Goal: Information Seeking & Learning: Learn about a topic

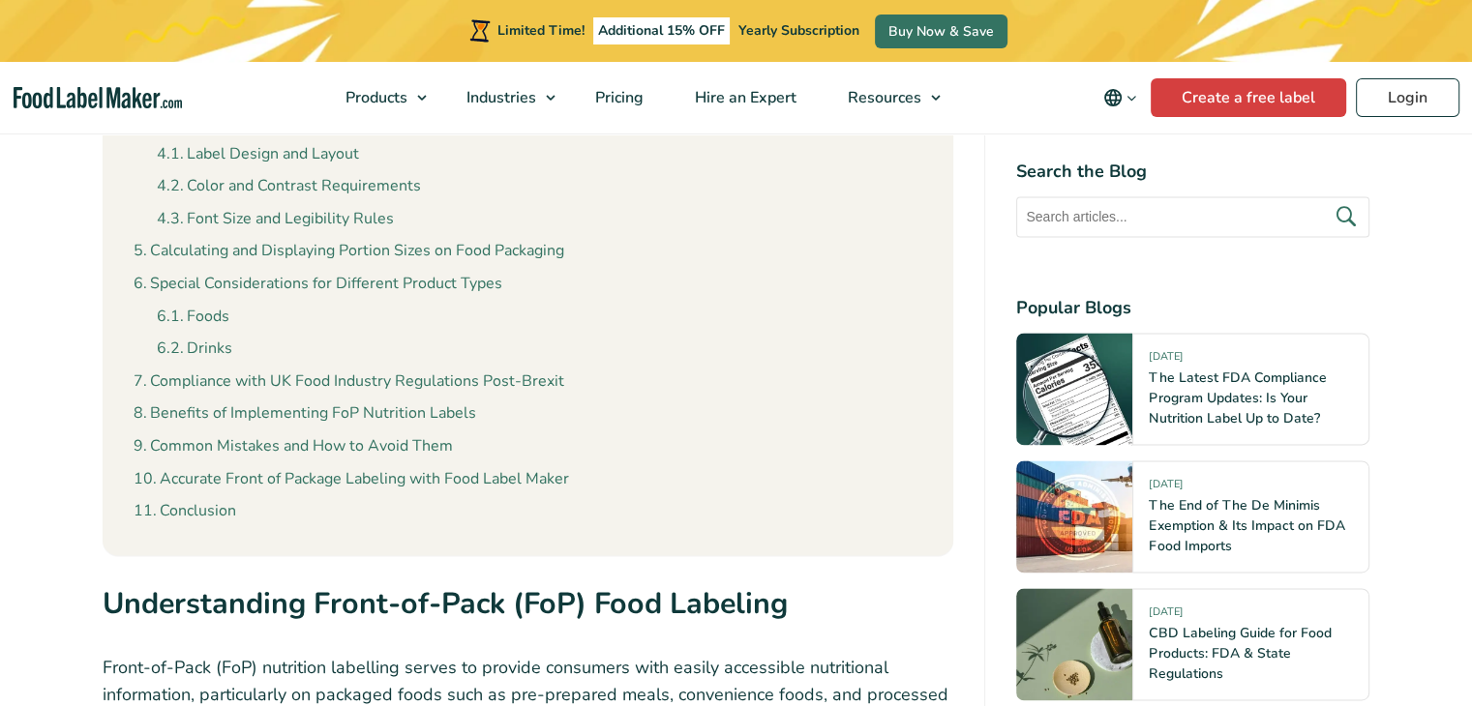
scroll to position [2594, 0]
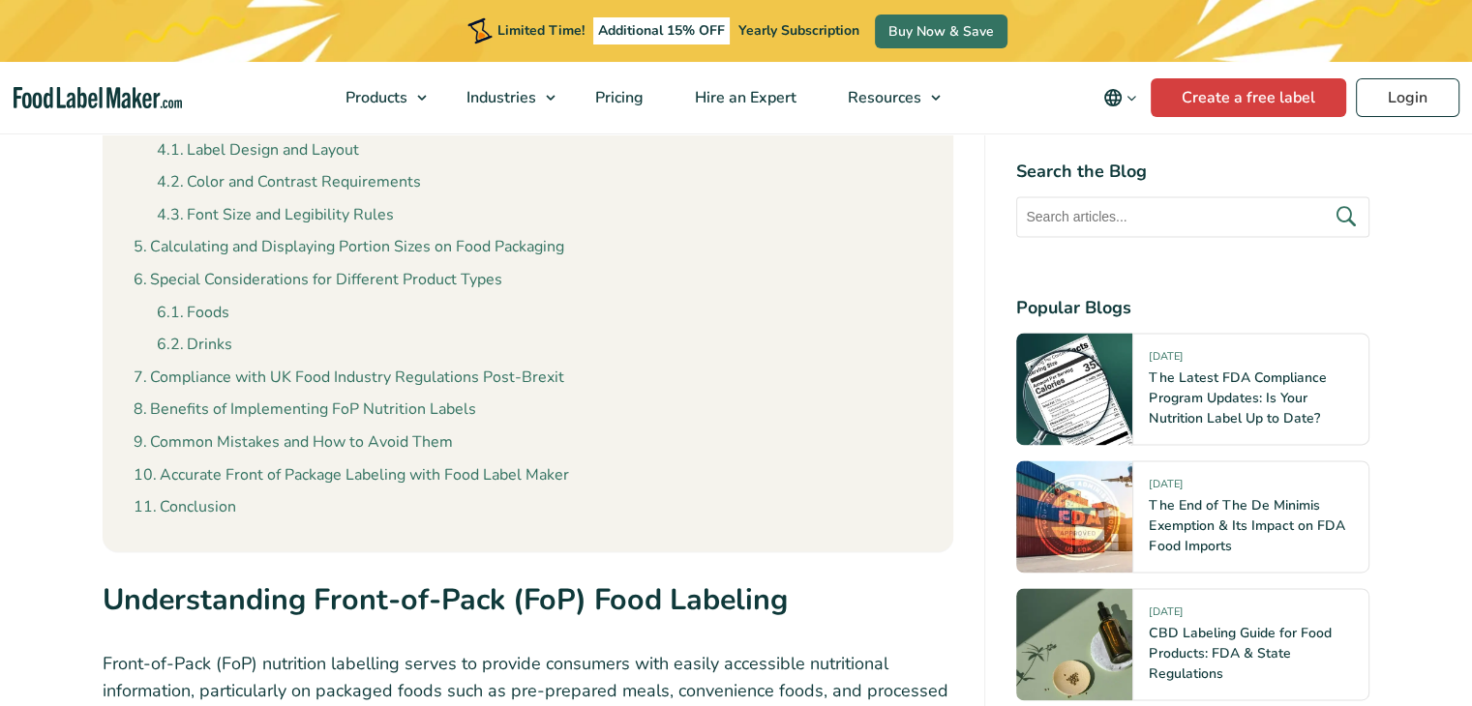
click at [206, 342] on link "Drinks" at bounding box center [194, 345] width 75 height 25
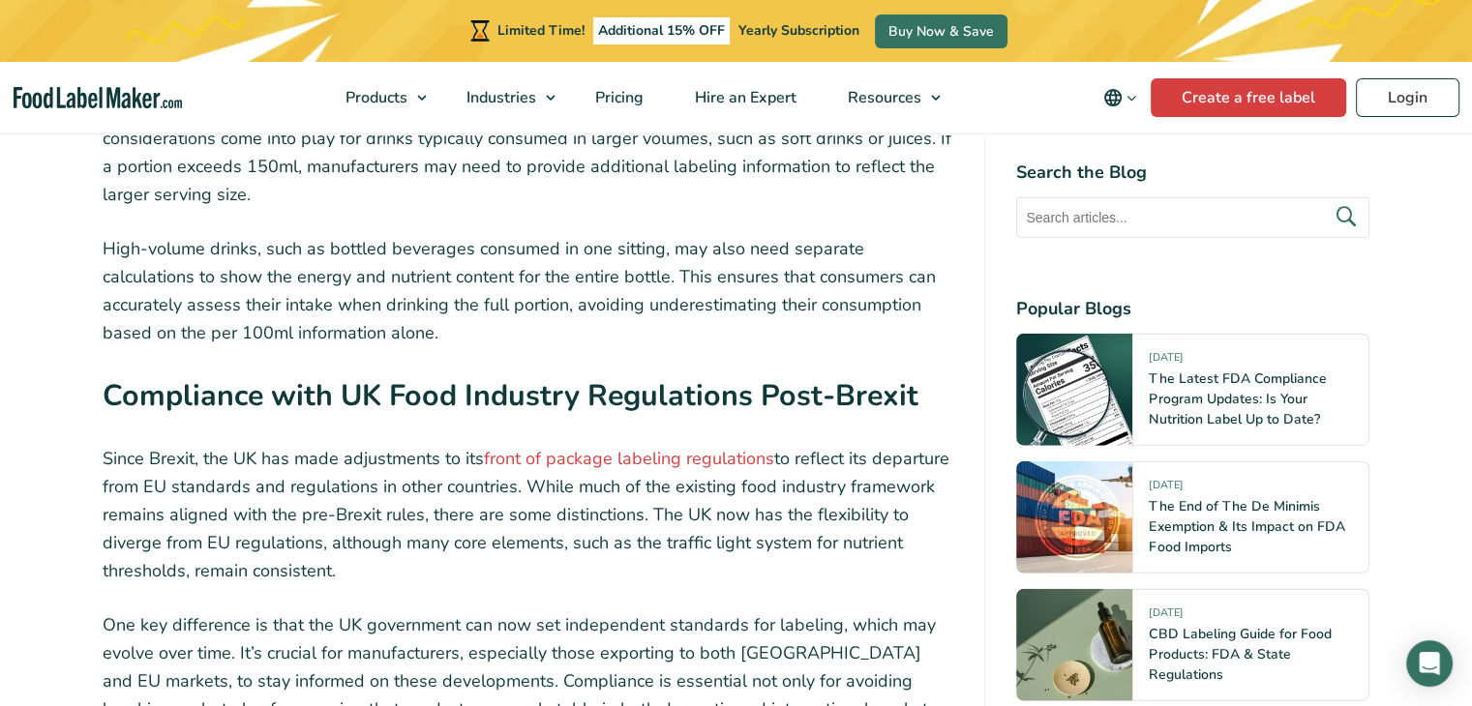
scroll to position [12129, 0]
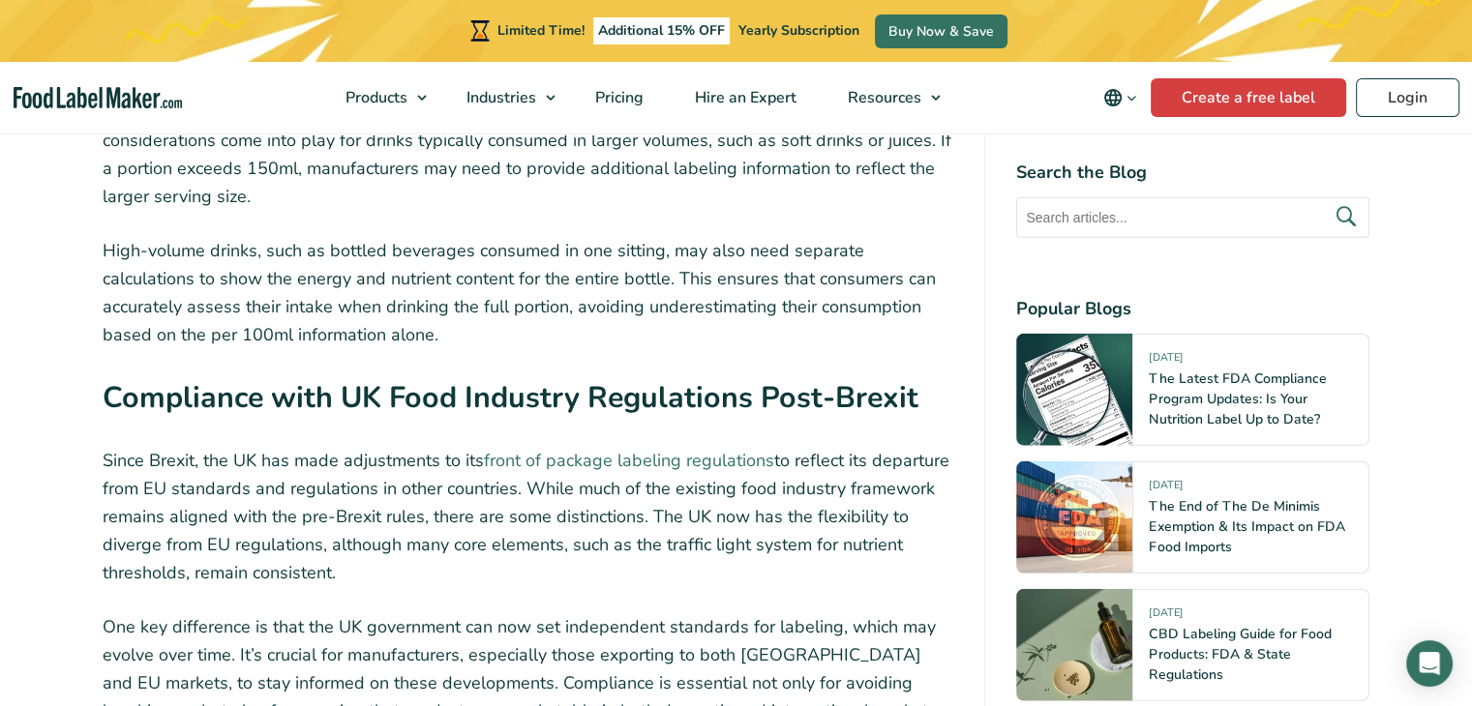
click at [618, 449] on link "front of package labeling regulations" at bounding box center [629, 460] width 290 height 23
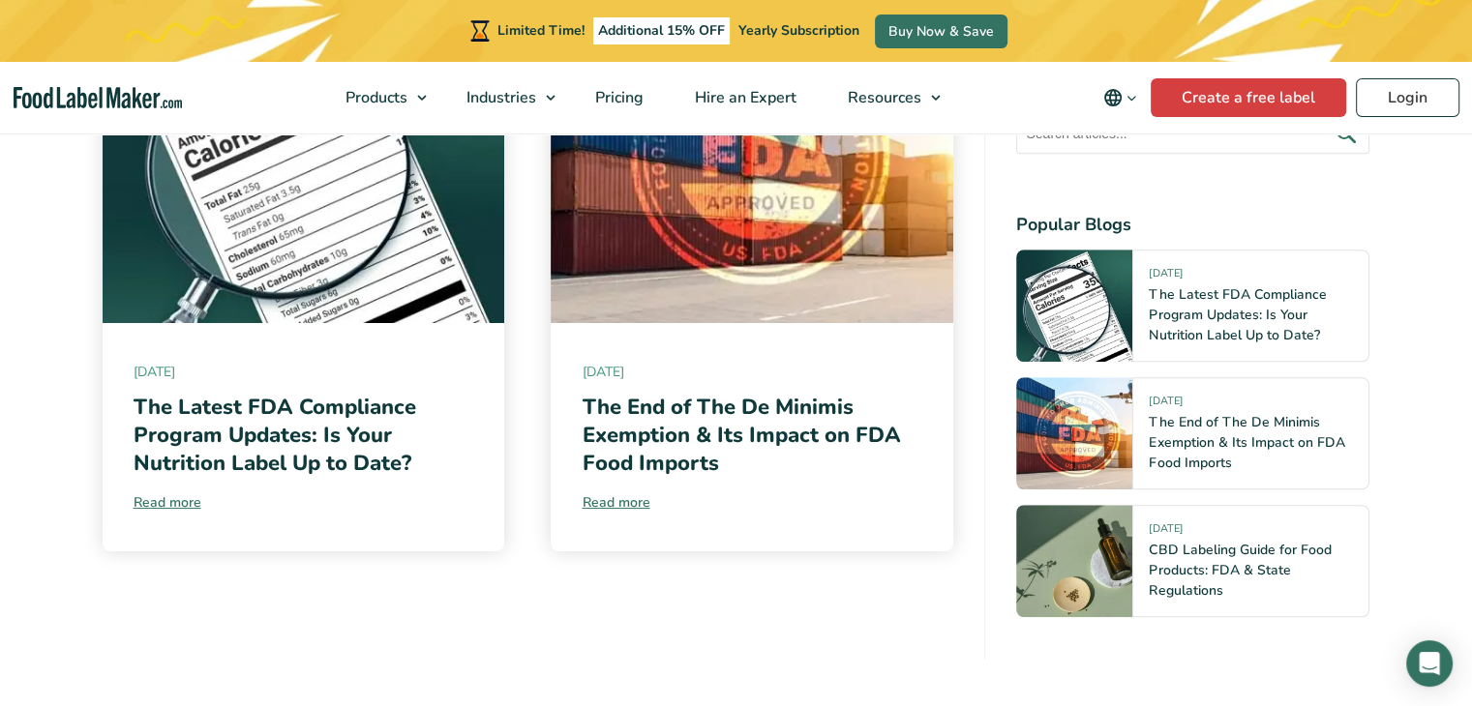
scroll to position [9360, 0]
